Goal: Navigation & Orientation: Find specific page/section

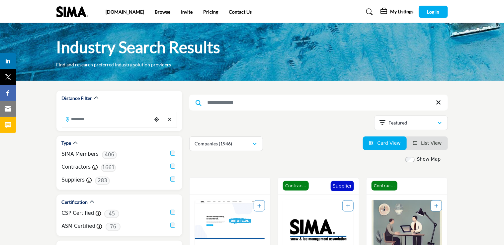
click at [396, 11] on h5 "My Listings" at bounding box center [401, 12] width 23 height 6
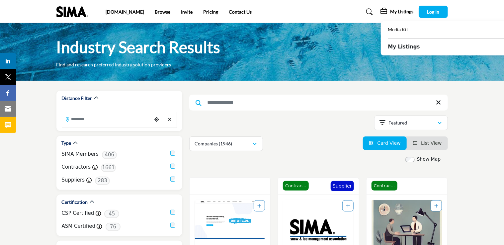
click at [293, 0] on header "[DOMAIN_NAME] Browse Invite Pricing Contact Us" at bounding box center [252, 11] width 504 height 23
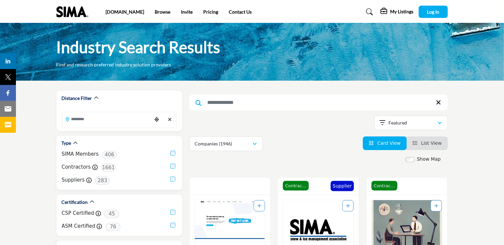
click at [67, 14] on img at bounding box center [73, 11] width 35 height 11
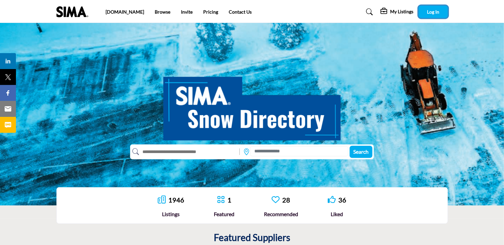
click at [444, 9] on button "Log In" at bounding box center [433, 12] width 29 height 12
